Goal: Information Seeking & Learning: Check status

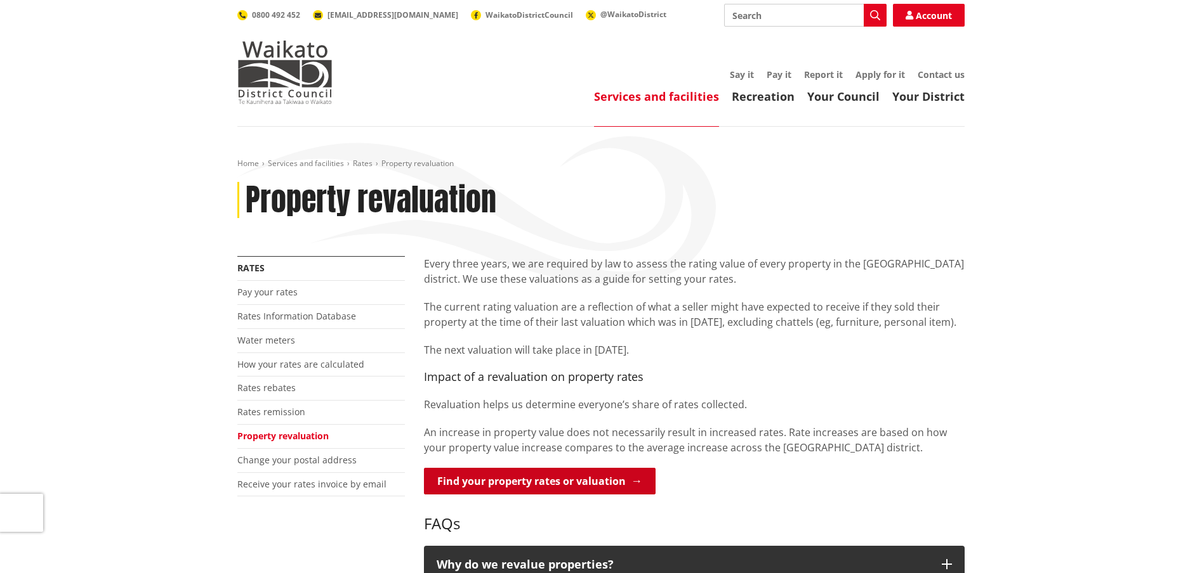
click at [529, 483] on link "Find your property rates or valuation" at bounding box center [540, 481] width 232 height 27
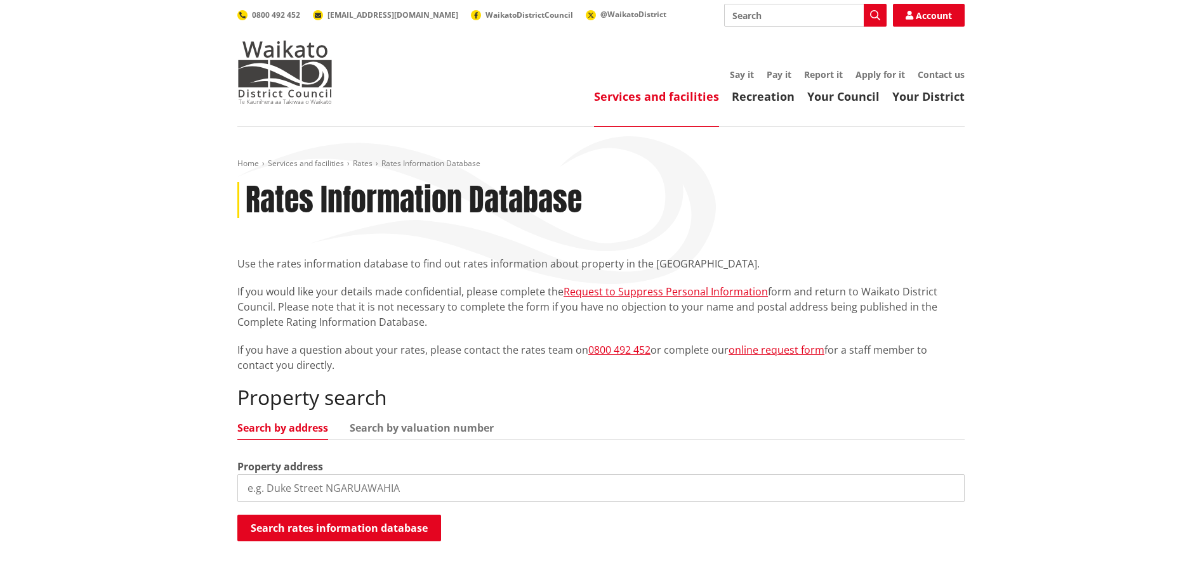
click at [364, 483] on input "search" at bounding box center [600, 489] width 727 height 28
type input "[STREET_ADDRESS]"
click at [355, 527] on button "Search rates information database" at bounding box center [339, 528] width 204 height 27
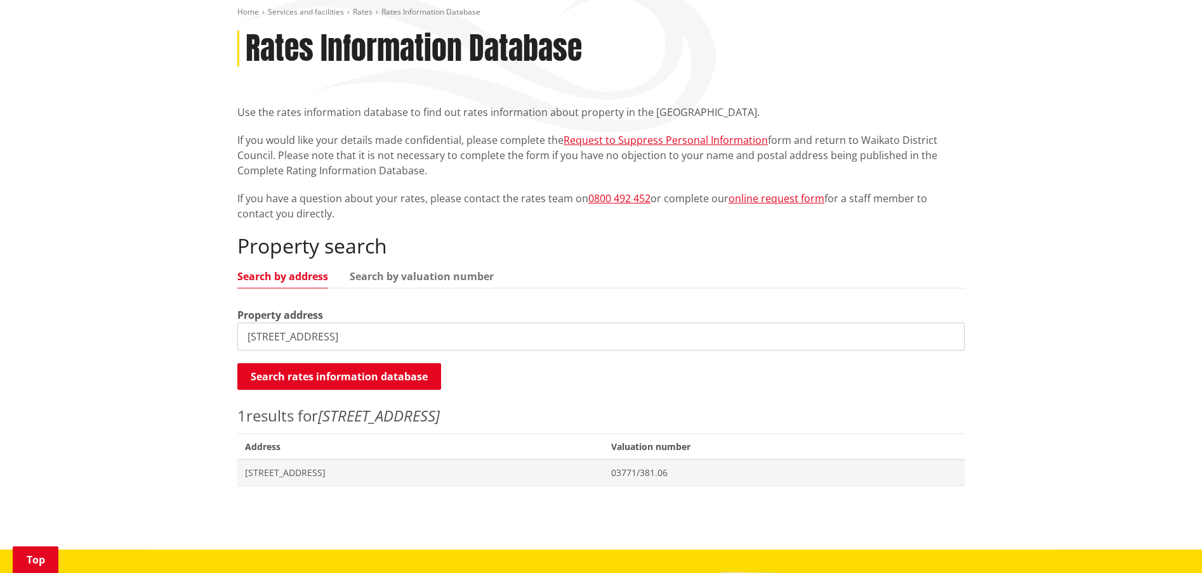
scroll to position [225, 0]
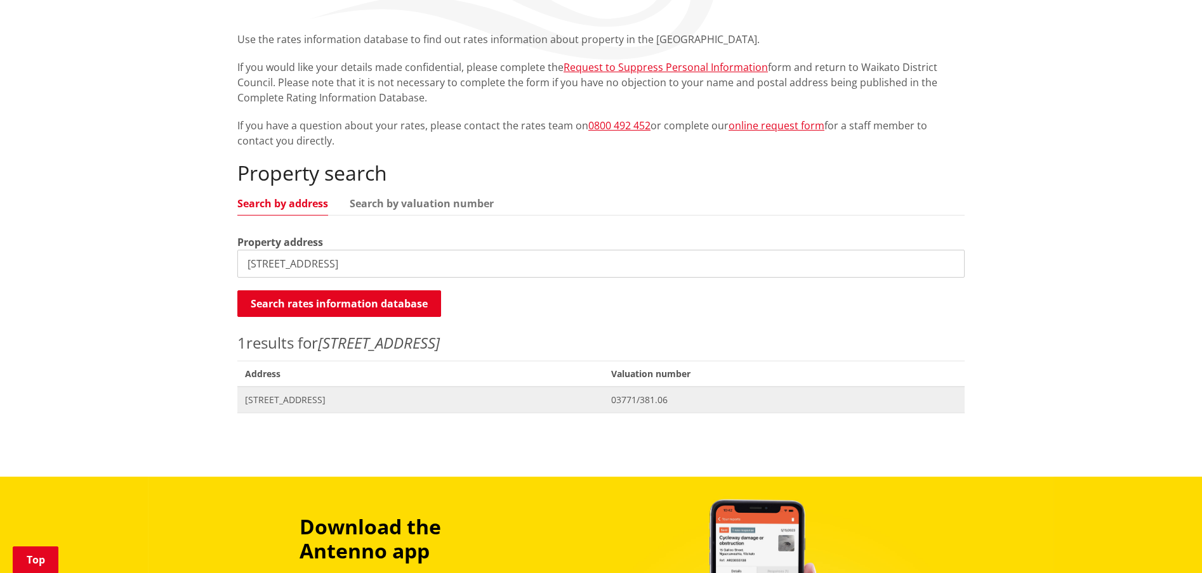
click at [327, 399] on span "[STREET_ADDRESS]" at bounding box center [420, 400] width 351 height 13
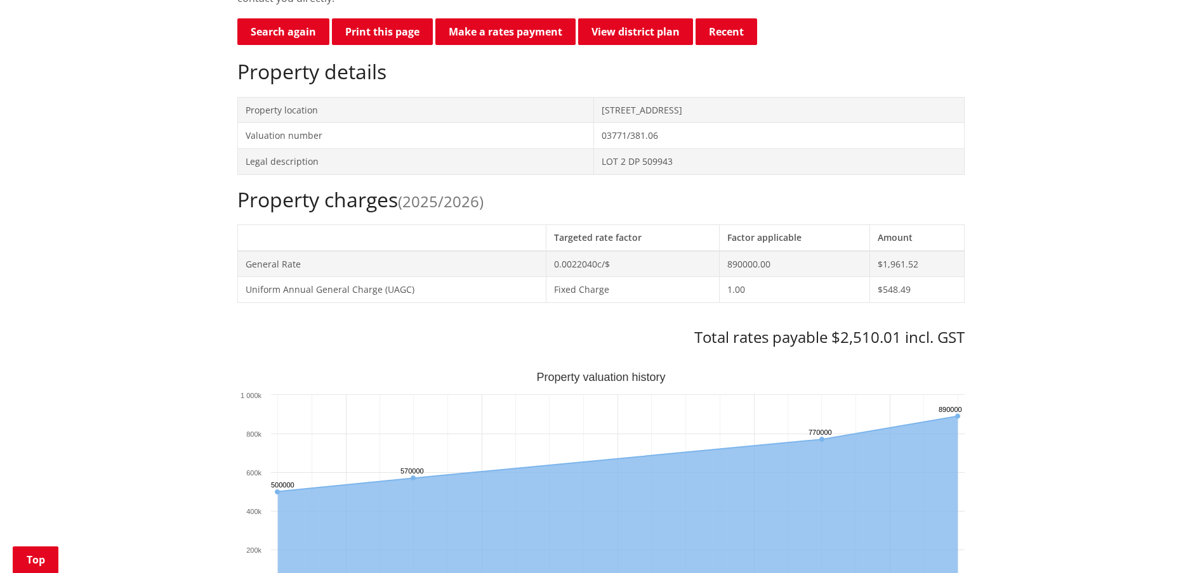
scroll to position [367, 0]
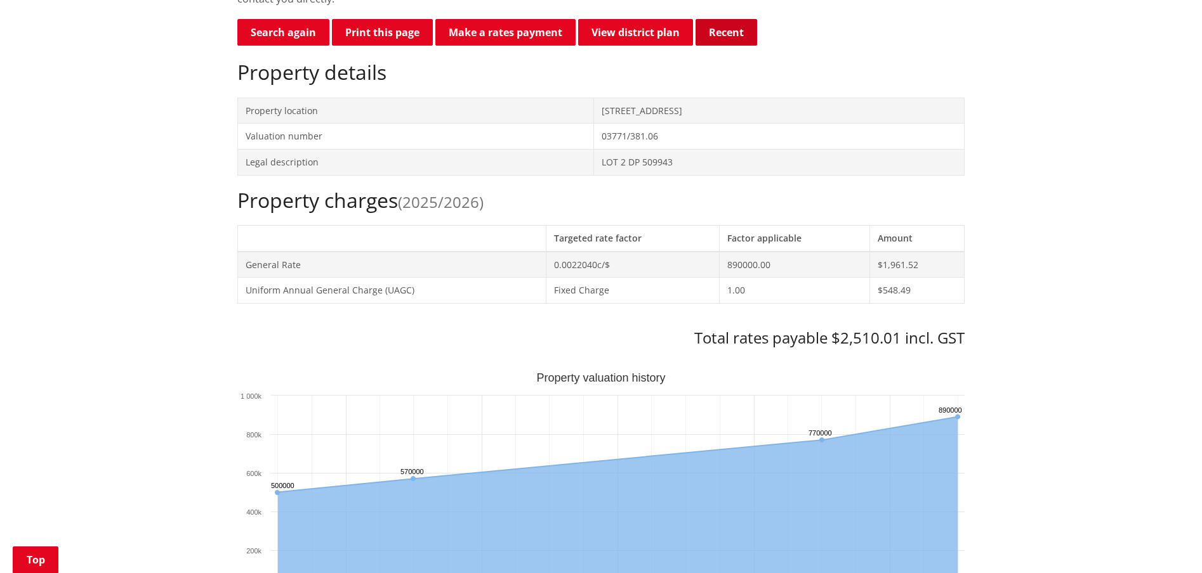
click at [740, 33] on button "Recent" at bounding box center [726, 32] width 62 height 27
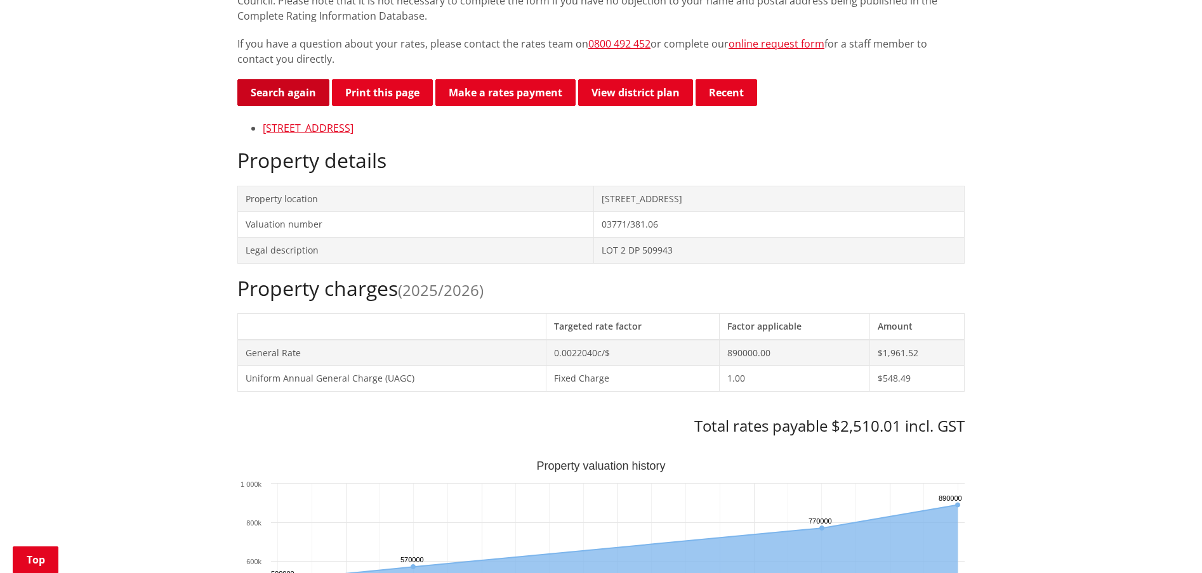
scroll to position [402, 0]
